Goal: Book appointment/travel/reservation

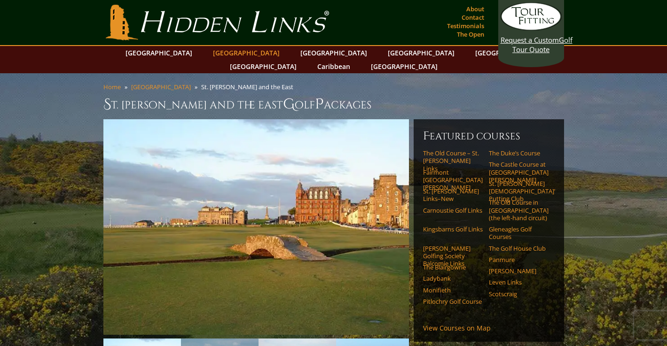
click at [238, 53] on link "[GEOGRAPHIC_DATA]" at bounding box center [246, 53] width 76 height 14
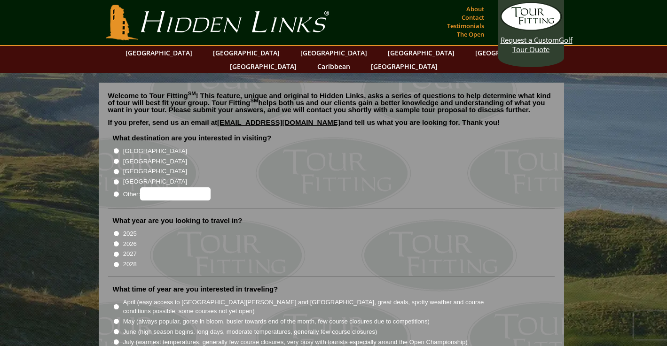
click at [117, 158] on input "[GEOGRAPHIC_DATA]" at bounding box center [116, 161] width 6 height 6
radio input "true"
click at [117, 241] on input "2026" at bounding box center [116, 244] width 6 height 6
radio input "true"
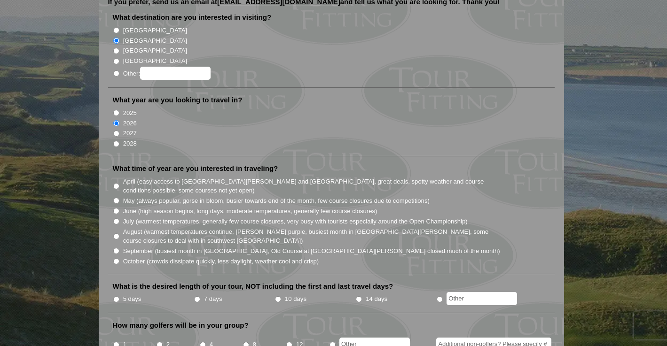
scroll to position [124, 0]
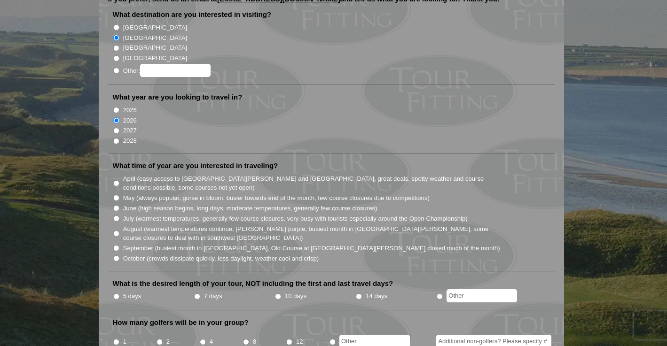
click at [115, 245] on input "September (busiest month in [GEOGRAPHIC_DATA], Old Course at [GEOGRAPHIC_DATA][…" at bounding box center [116, 248] width 6 height 6
radio input "true"
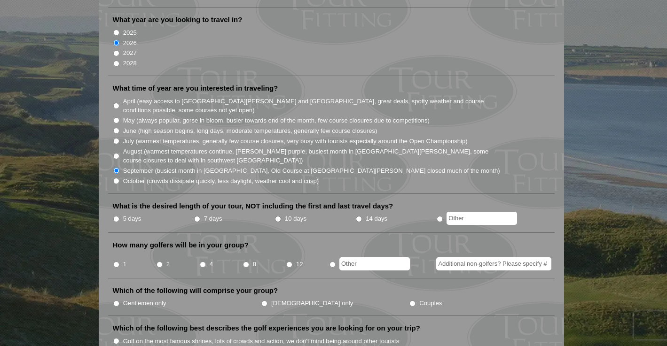
scroll to position [202, 0]
click at [117, 216] on input "5 days" at bounding box center [116, 219] width 6 height 6
radio input "true"
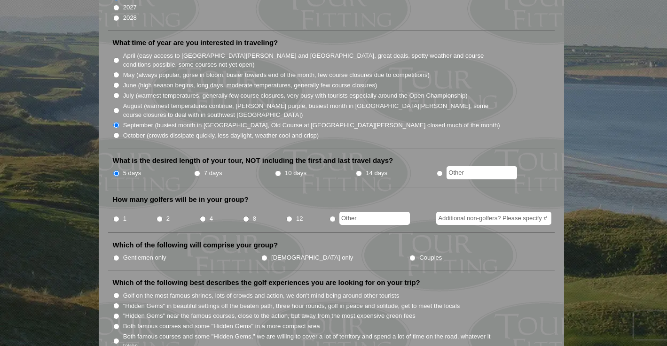
scroll to position [253, 0]
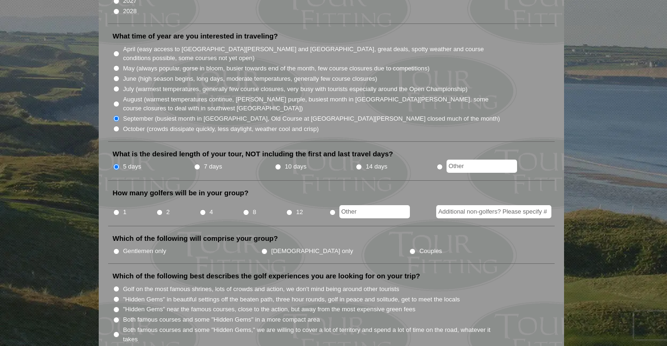
click at [204, 210] on input "4" at bounding box center [203, 213] width 6 height 6
radio input "true"
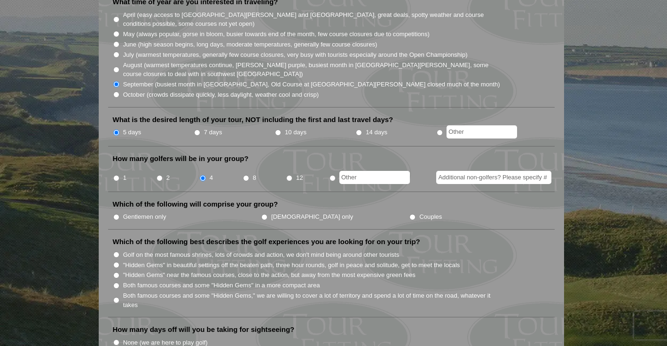
scroll to position [290, 0]
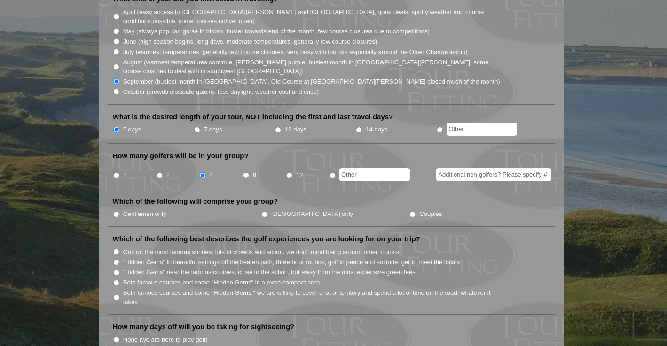
click at [409, 211] on input "Couples" at bounding box center [412, 214] width 6 height 6
radio input "true"
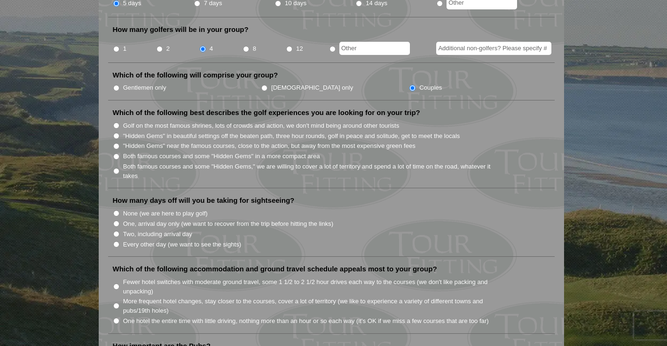
scroll to position [406, 0]
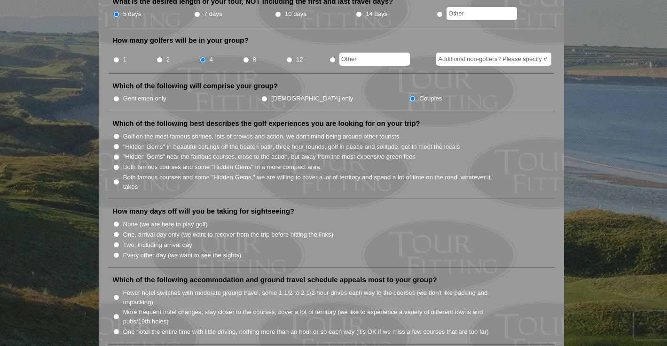
click at [116, 164] on input "Both famous courses and some "Hidden Gems" in a more compact area" at bounding box center [116, 167] width 6 height 6
radio input "true"
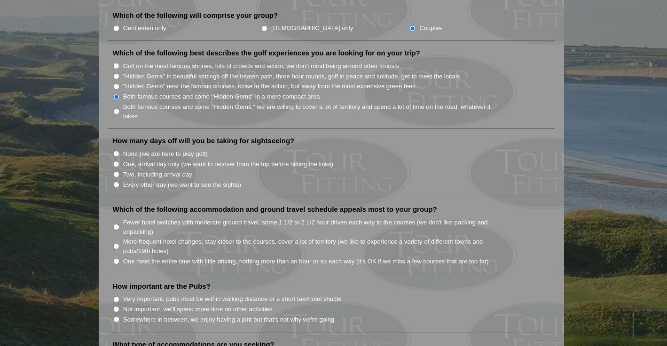
scroll to position [482, 0]
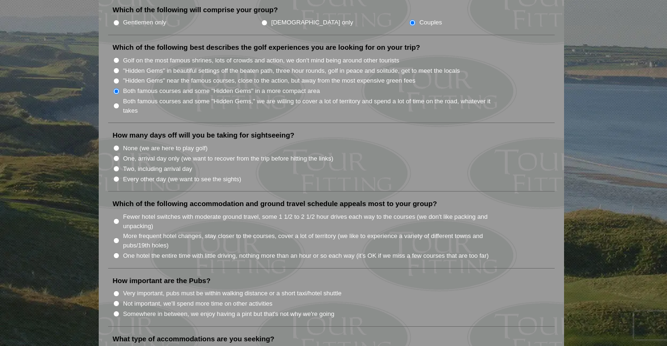
click at [116, 156] on input "One, arrival day only (we want to recover from the trip before hitting the link…" at bounding box center [116, 159] width 6 height 6
radio input "true"
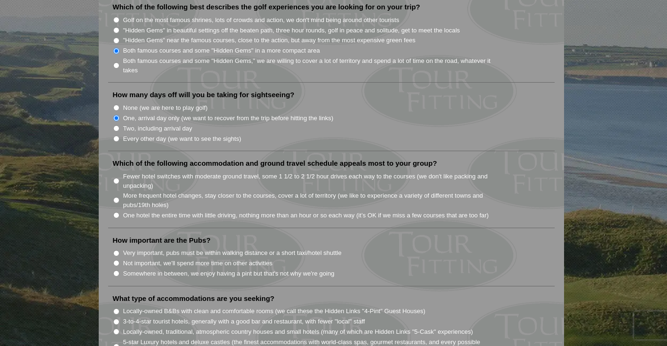
scroll to position [525, 0]
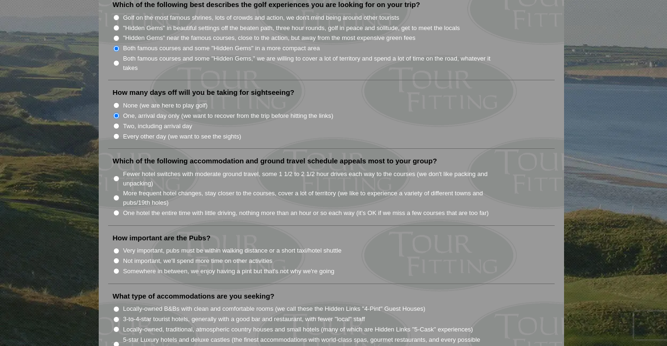
click at [115, 210] on input "One hotel the entire time with little driving, nothing more than an hour or so …" at bounding box center [116, 213] width 6 height 6
radio input "true"
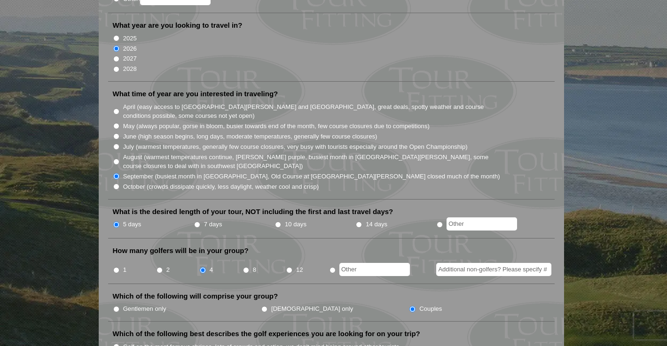
scroll to position [0, 0]
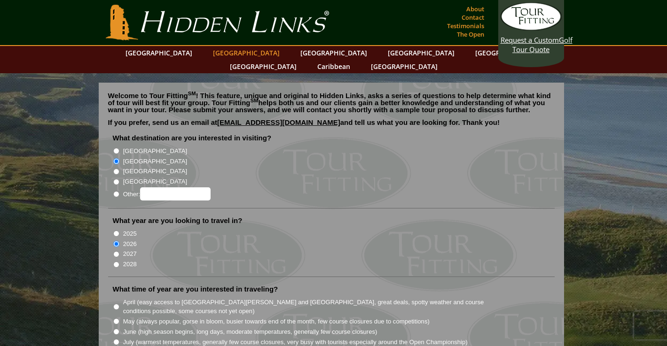
click at [231, 50] on link "[GEOGRAPHIC_DATA]" at bounding box center [246, 53] width 76 height 14
